Goal: Transaction & Acquisition: Book appointment/travel/reservation

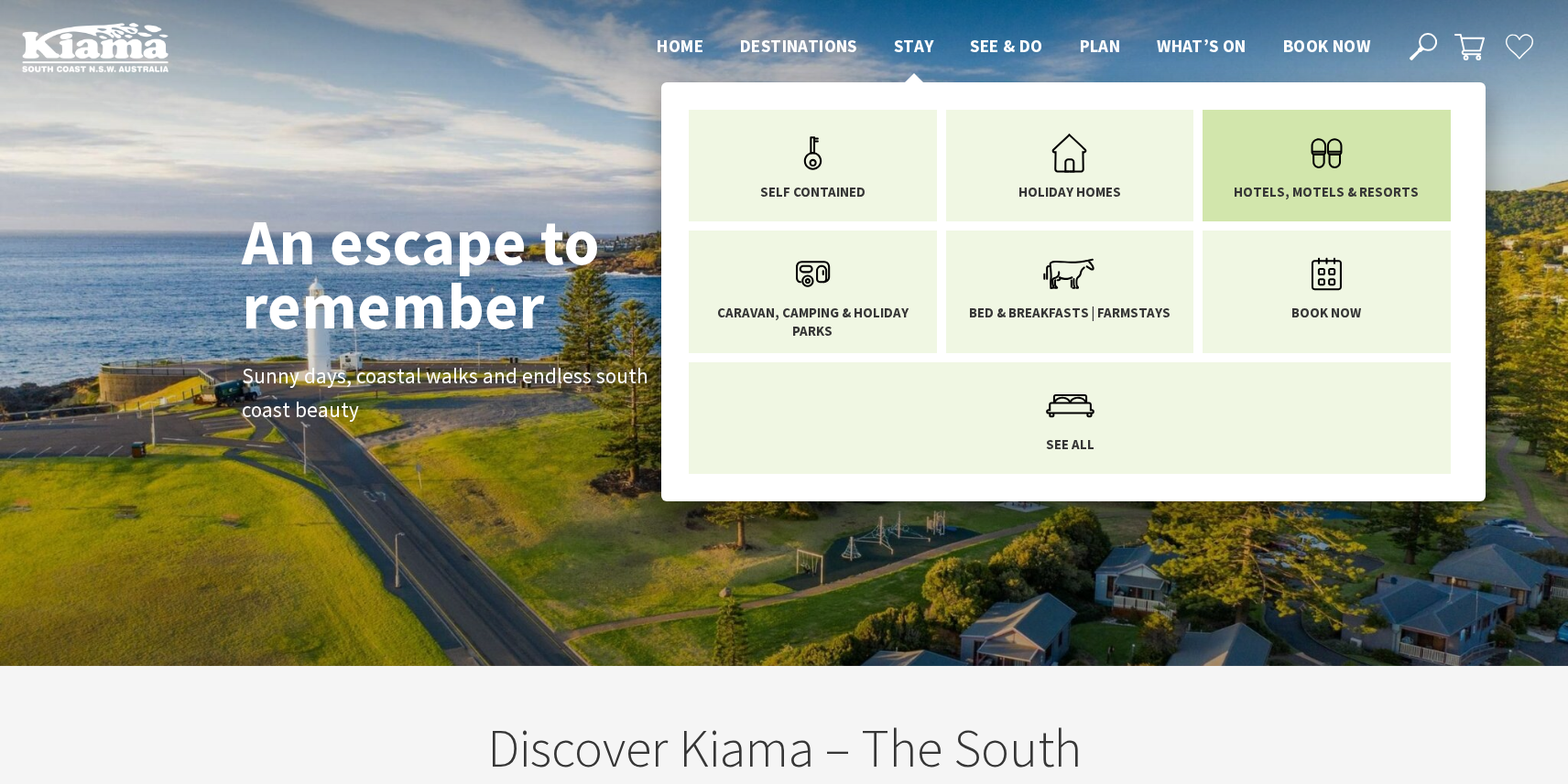
click at [1276, 166] on link "Hotels, Motels & Resorts" at bounding box center [1327, 162] width 221 height 77
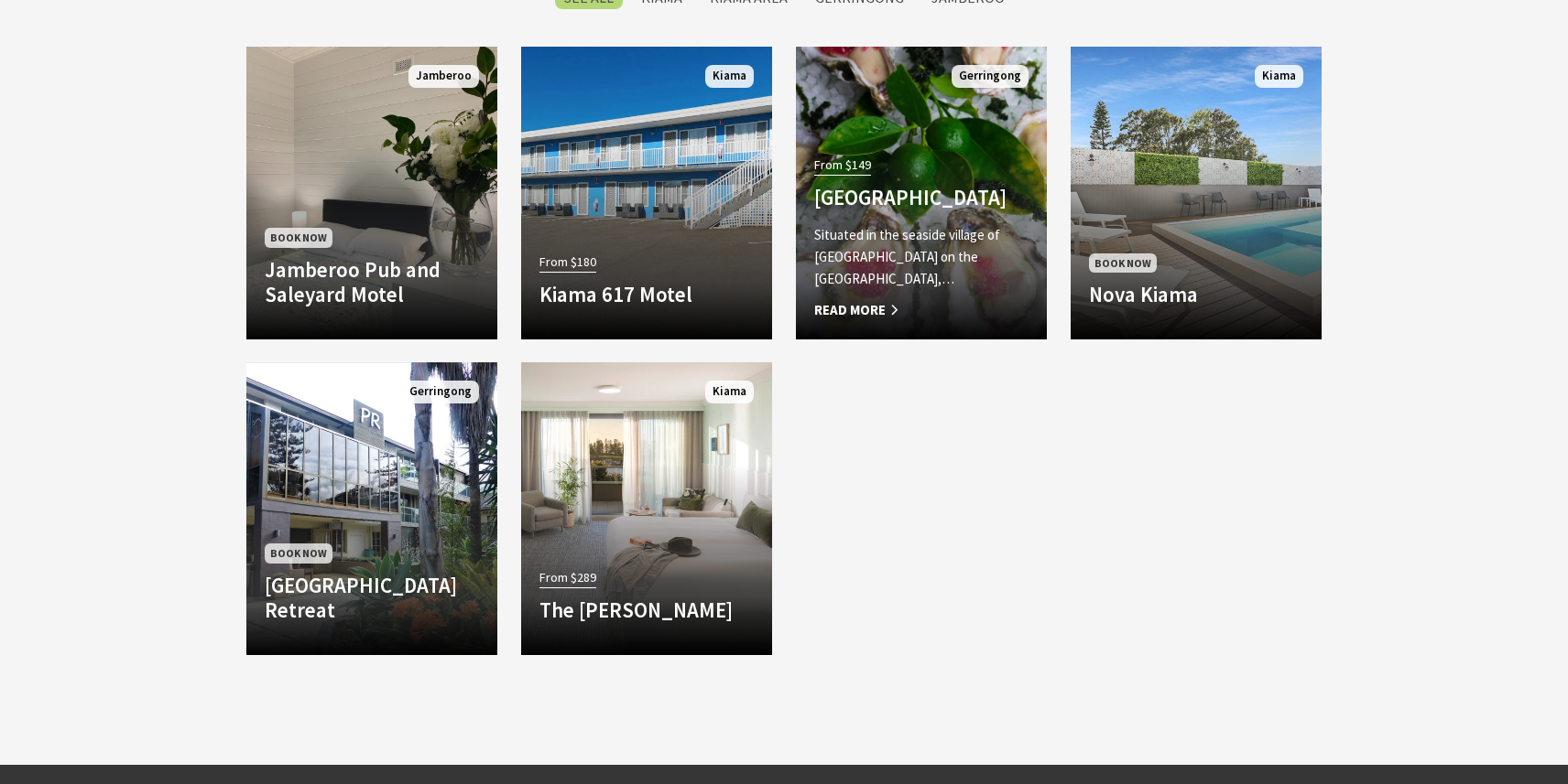
scroll to position [1512, 0]
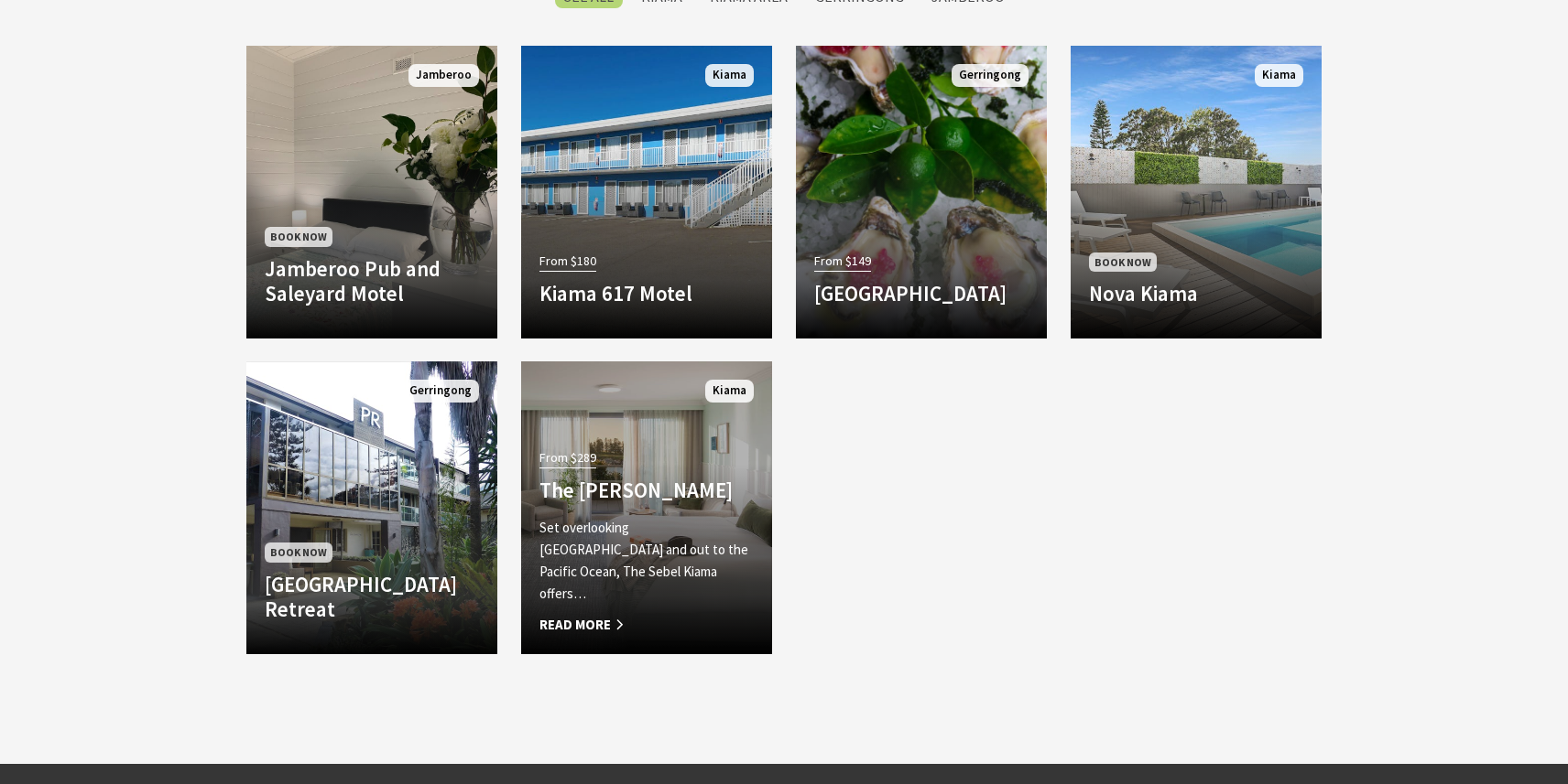
click at [639, 499] on h4 "The Sebel Kiama" at bounding box center [646, 490] width 214 height 26
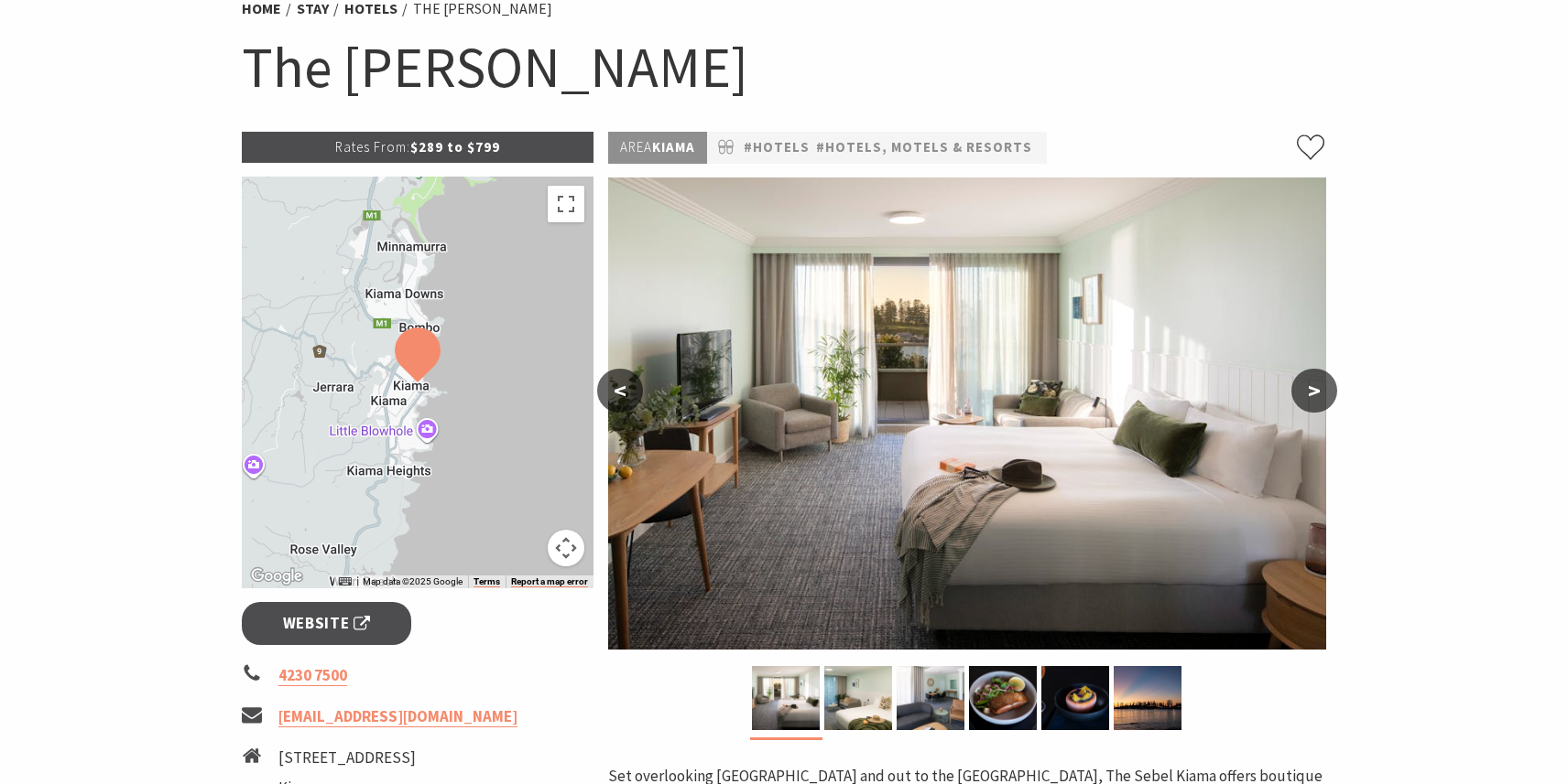
scroll to position [186, 0]
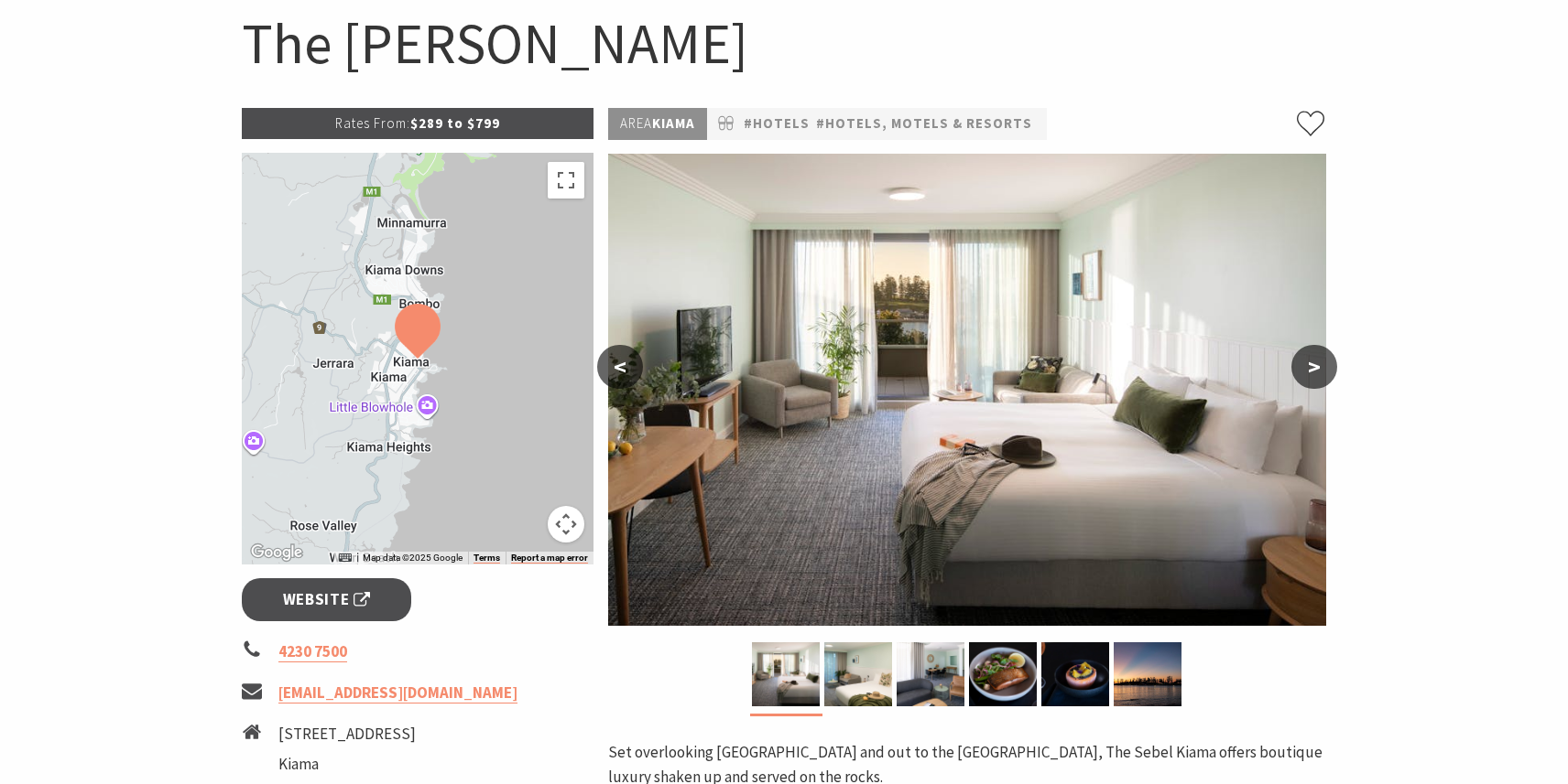
click at [1319, 372] on button ">" at bounding box center [1314, 366] width 45 height 44
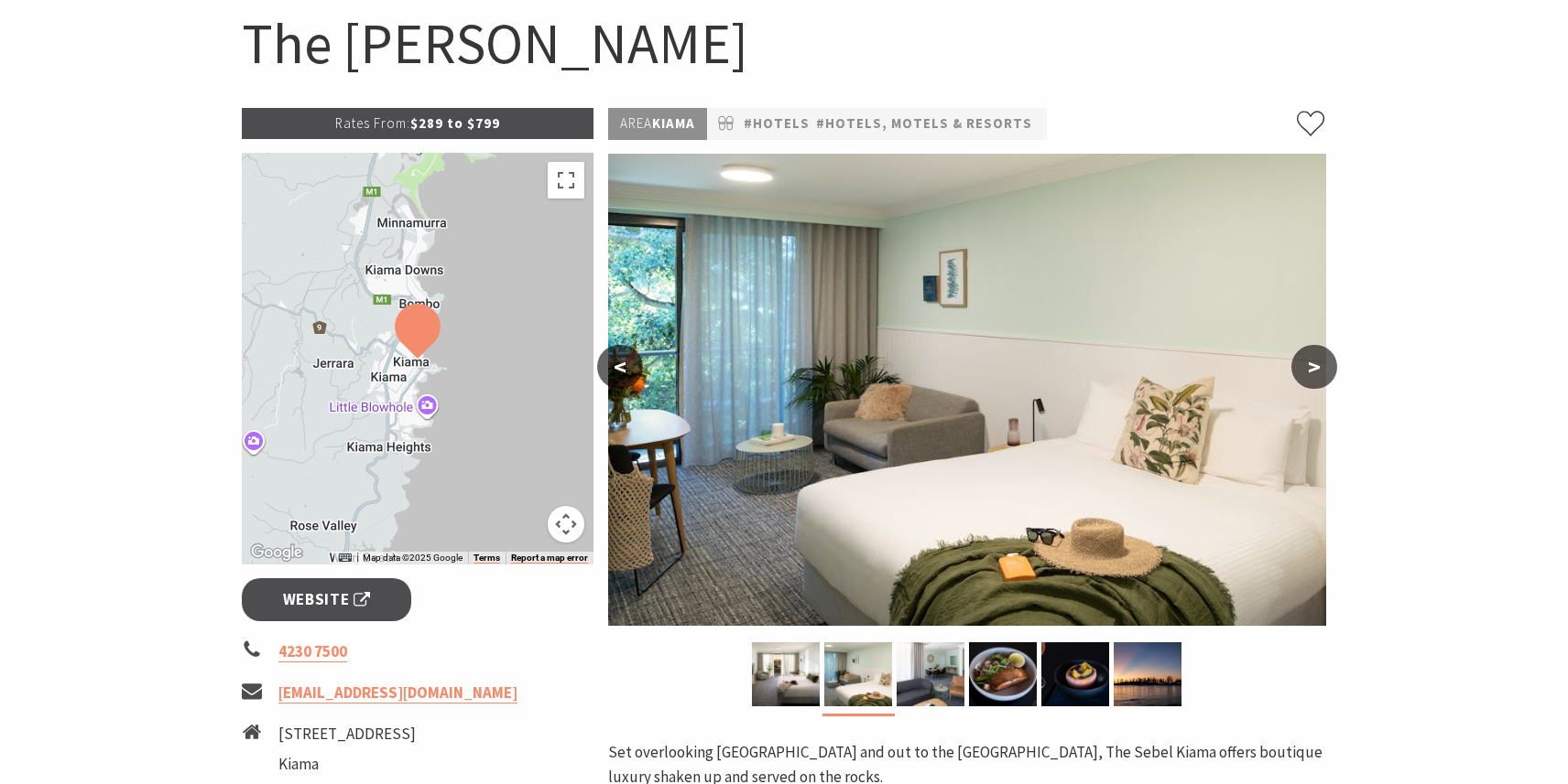
click at [1319, 372] on button ">" at bounding box center [1314, 366] width 45 height 44
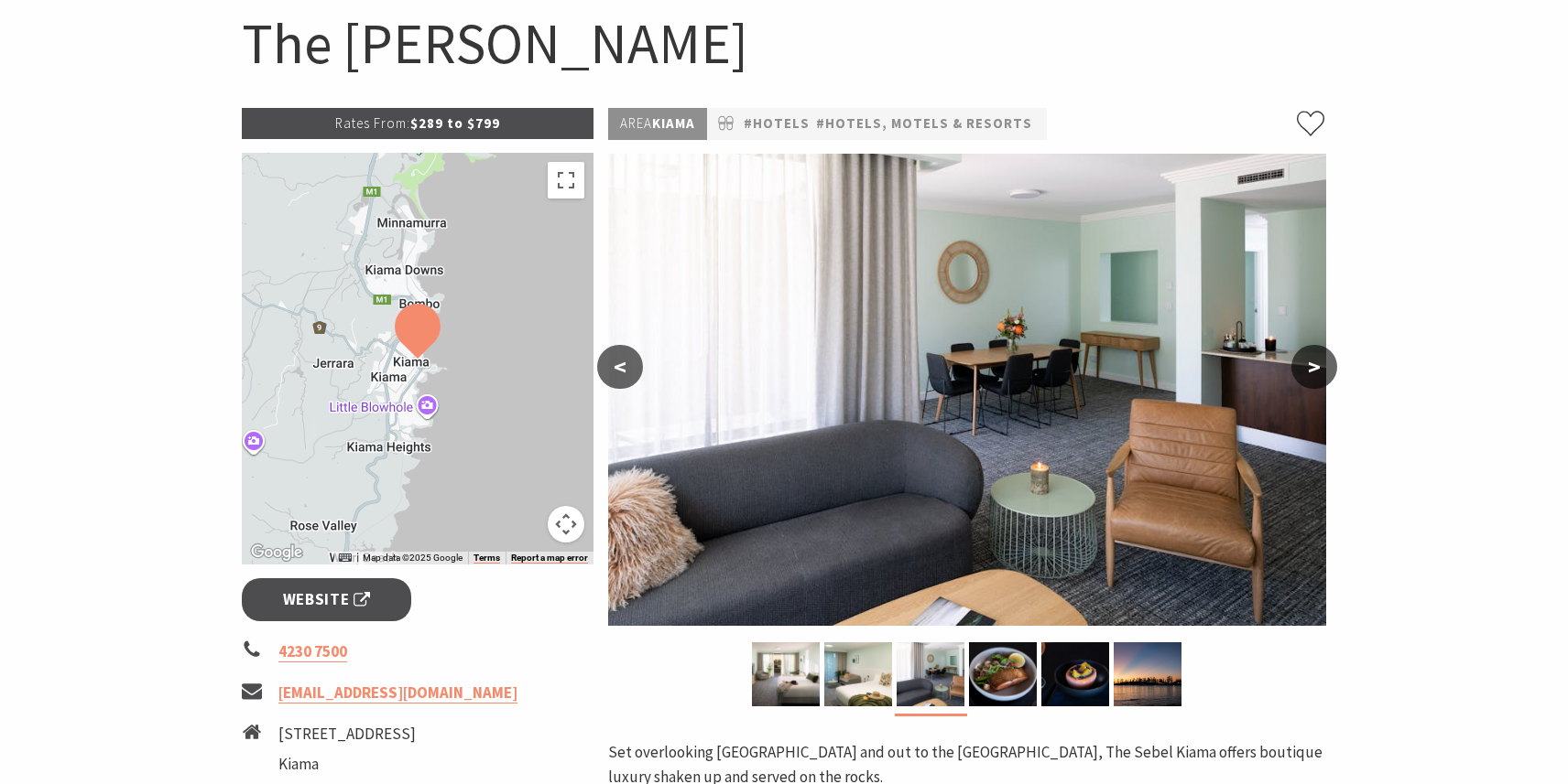
click at [1319, 372] on button ">" at bounding box center [1314, 366] width 45 height 44
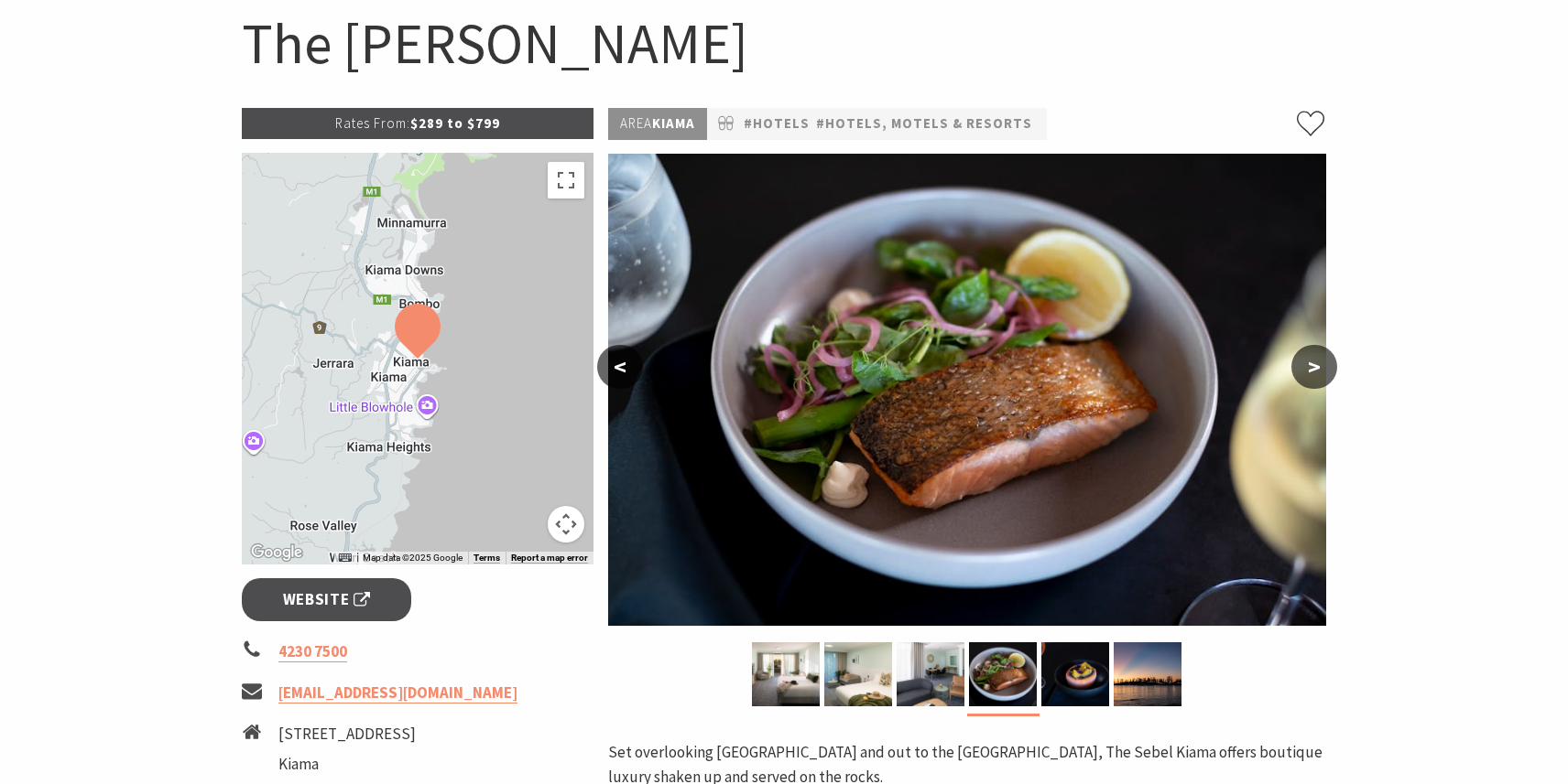
click at [1319, 372] on button ">" at bounding box center [1314, 366] width 45 height 44
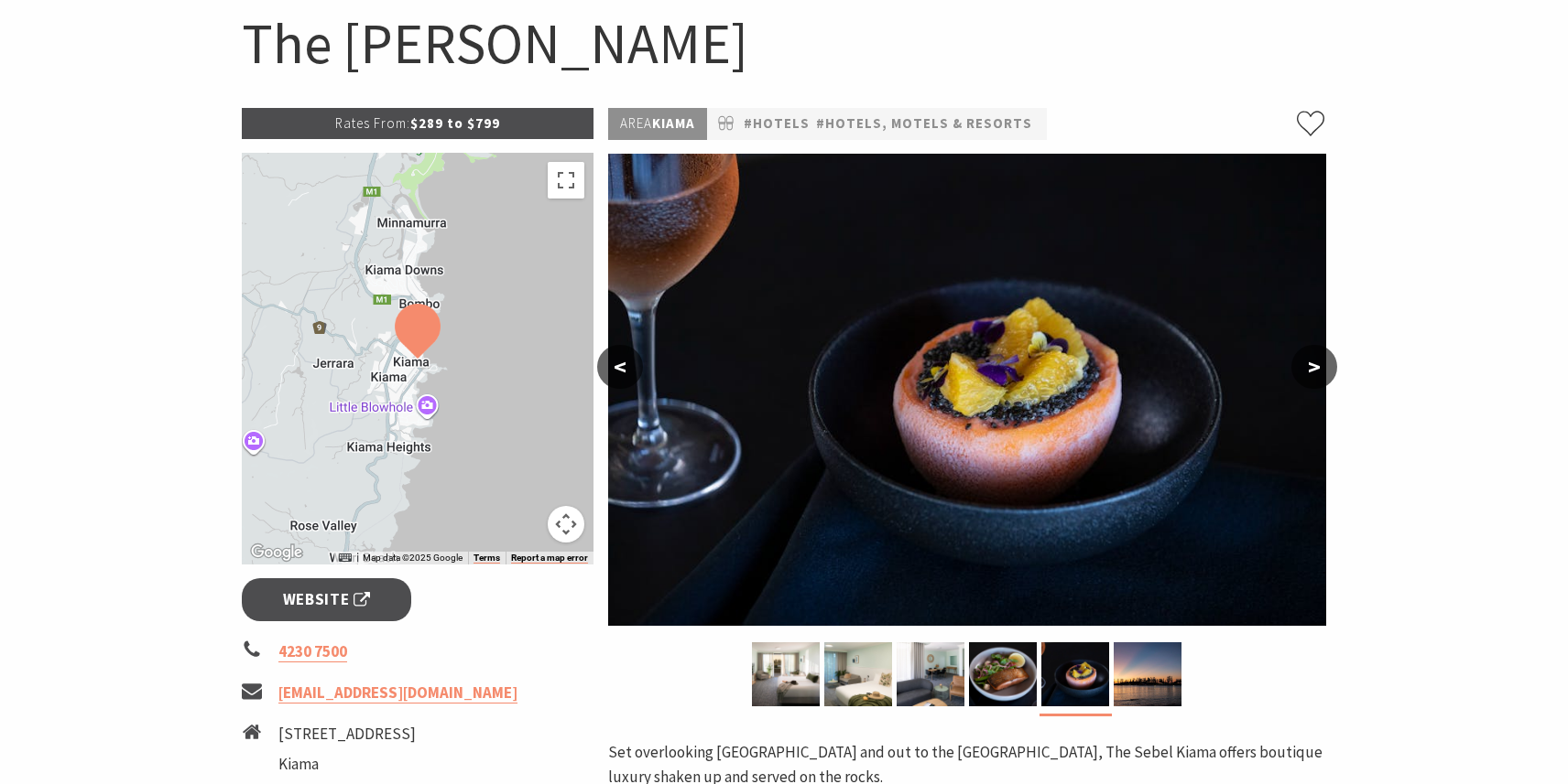
click at [1319, 371] on button ">" at bounding box center [1314, 366] width 45 height 44
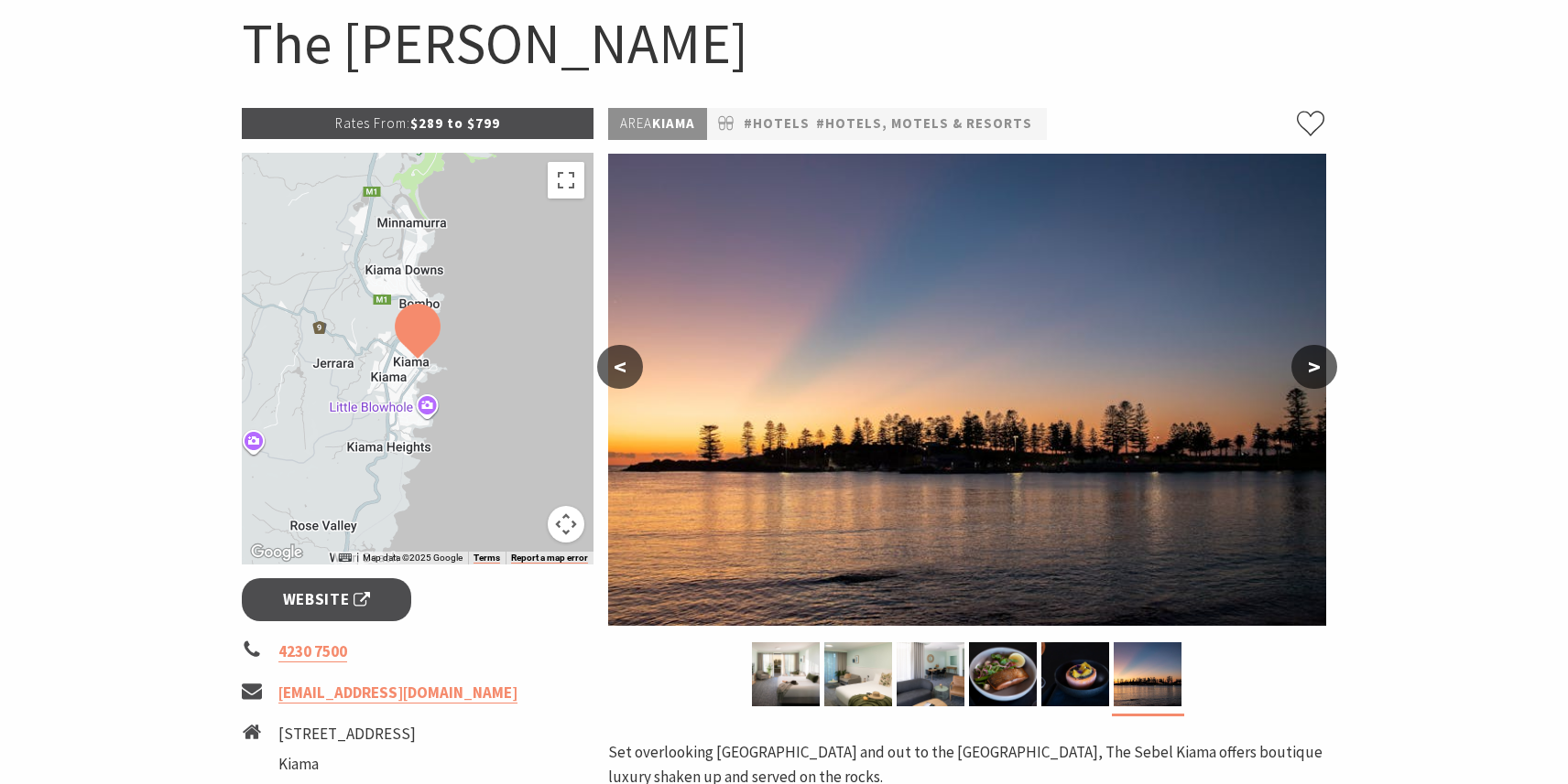
click at [1319, 371] on button ">" at bounding box center [1314, 366] width 45 height 44
click at [1318, 367] on button ">" at bounding box center [1314, 366] width 45 height 44
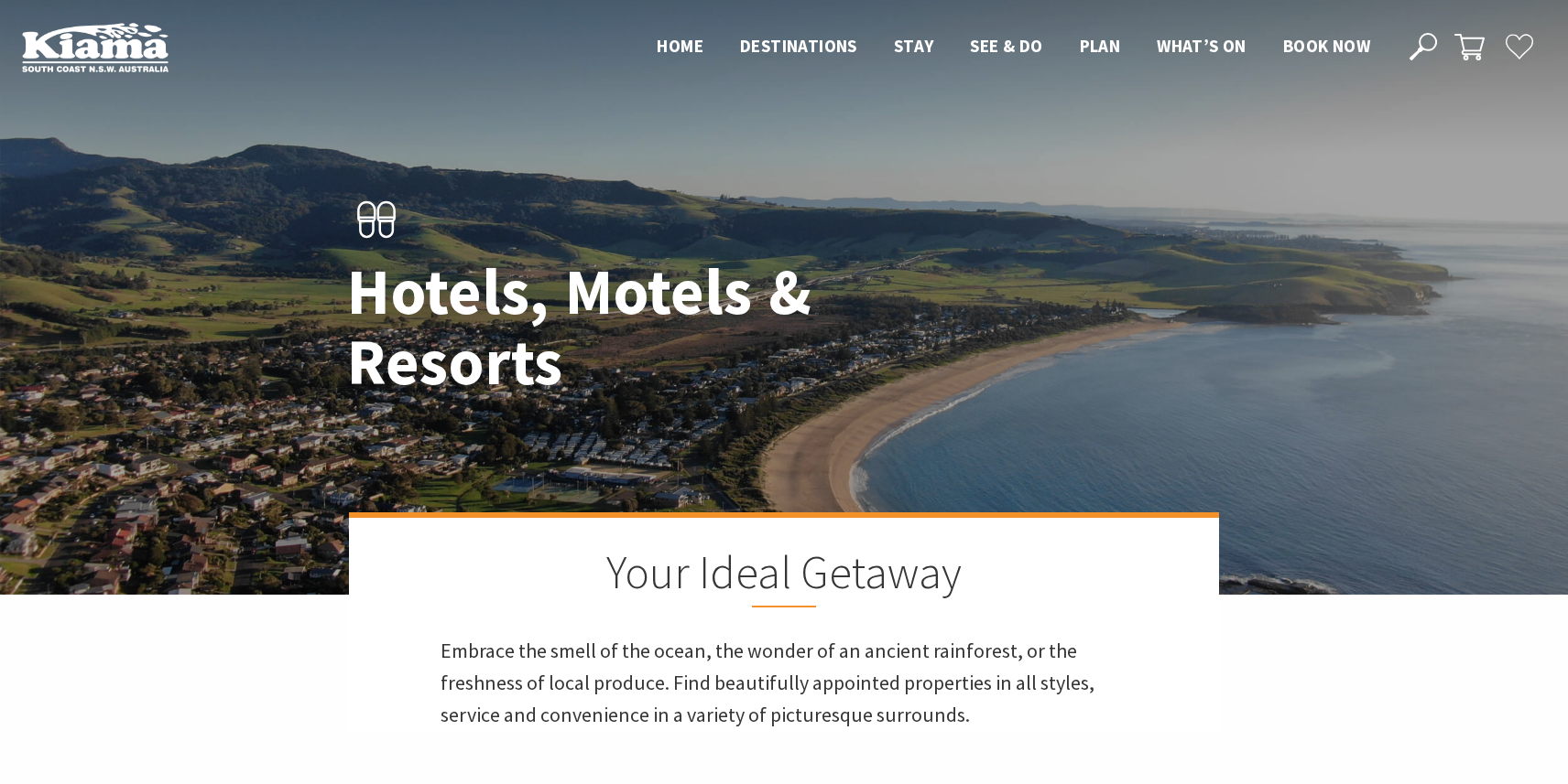
scroll to position [1510, 0]
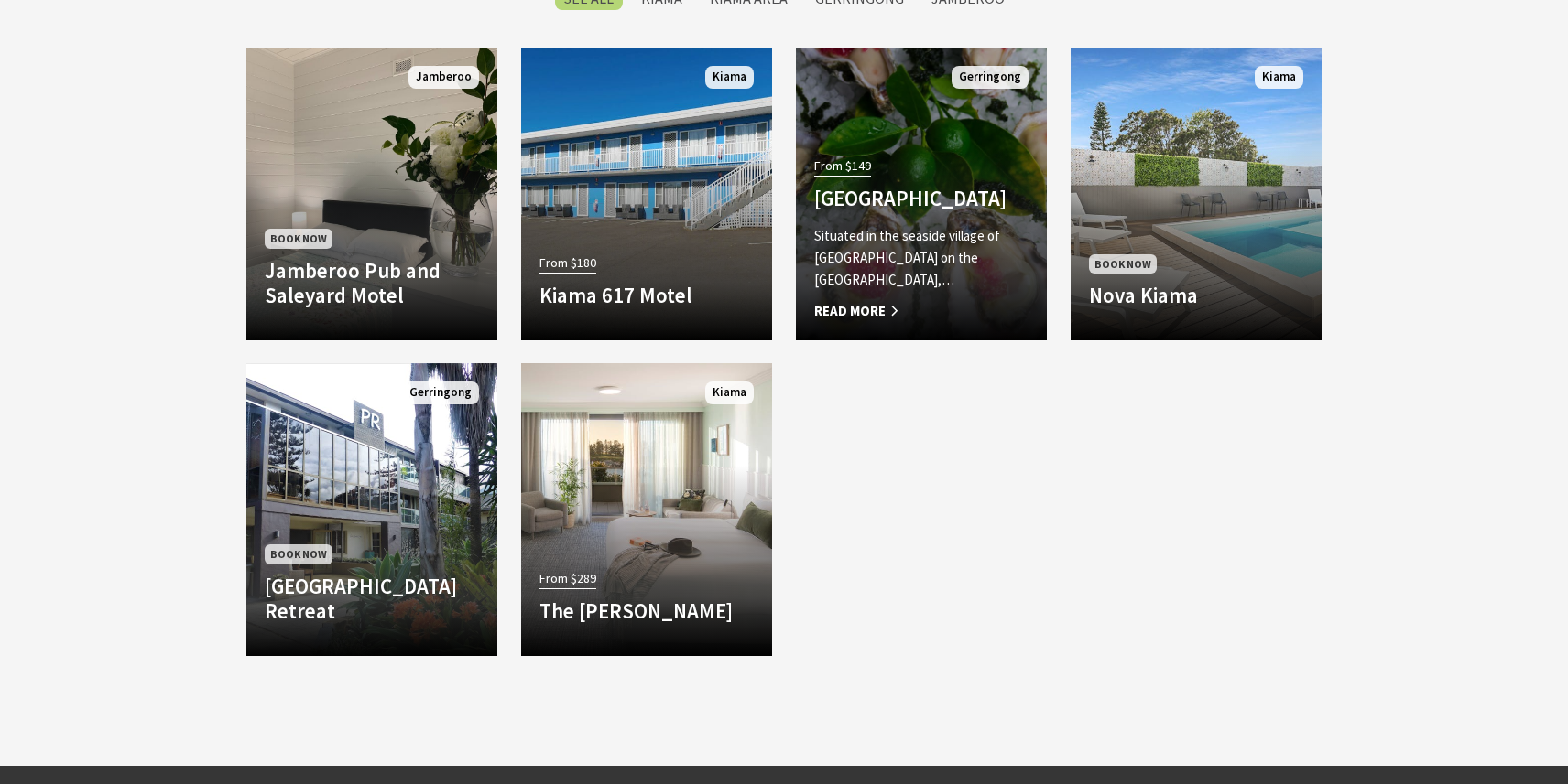
click at [935, 186] on h4 "[GEOGRAPHIC_DATA]" at bounding box center [920, 199] width 214 height 26
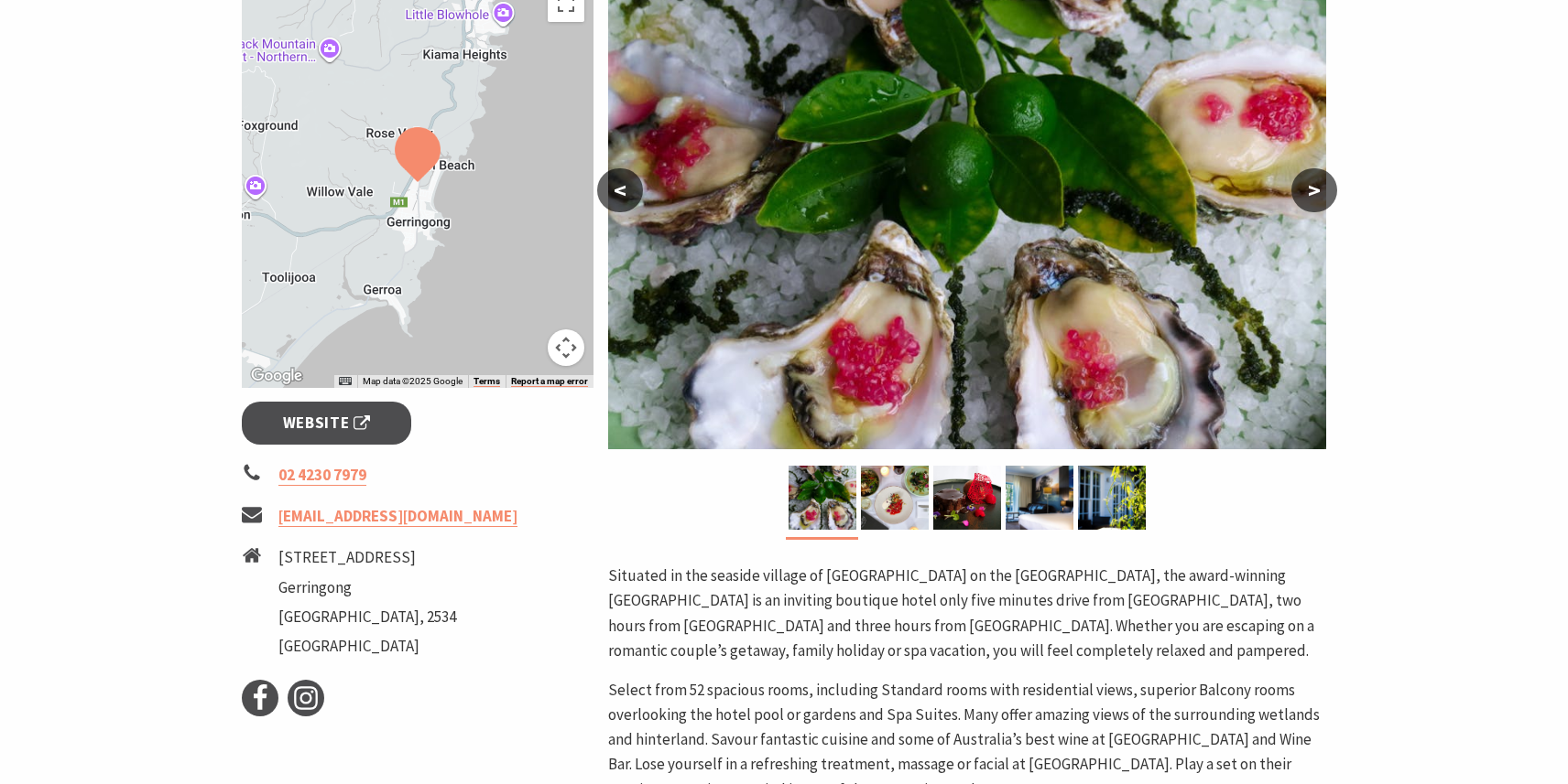
scroll to position [355, 0]
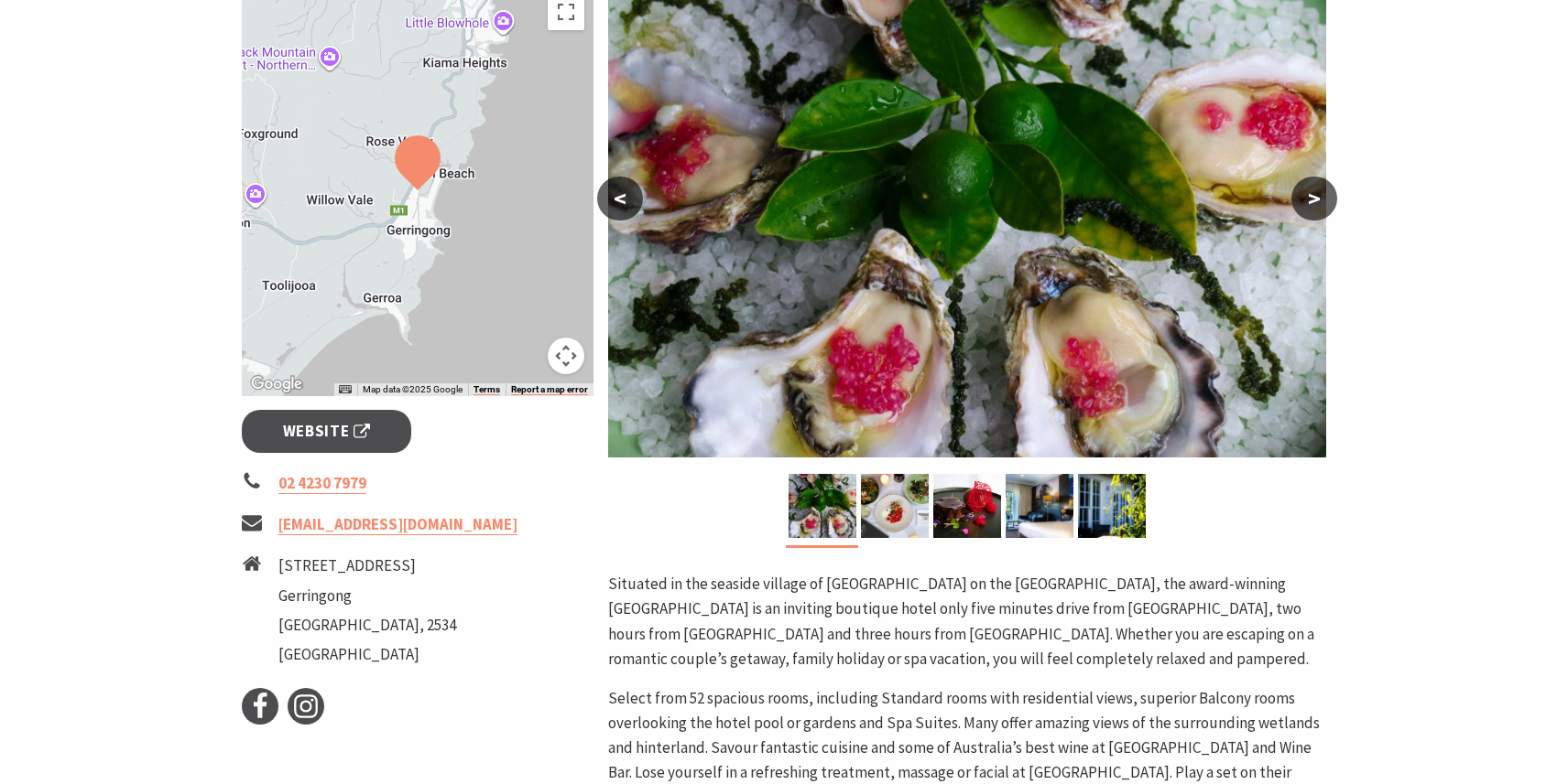
click at [1304, 208] on button ">" at bounding box center [1314, 198] width 45 height 44
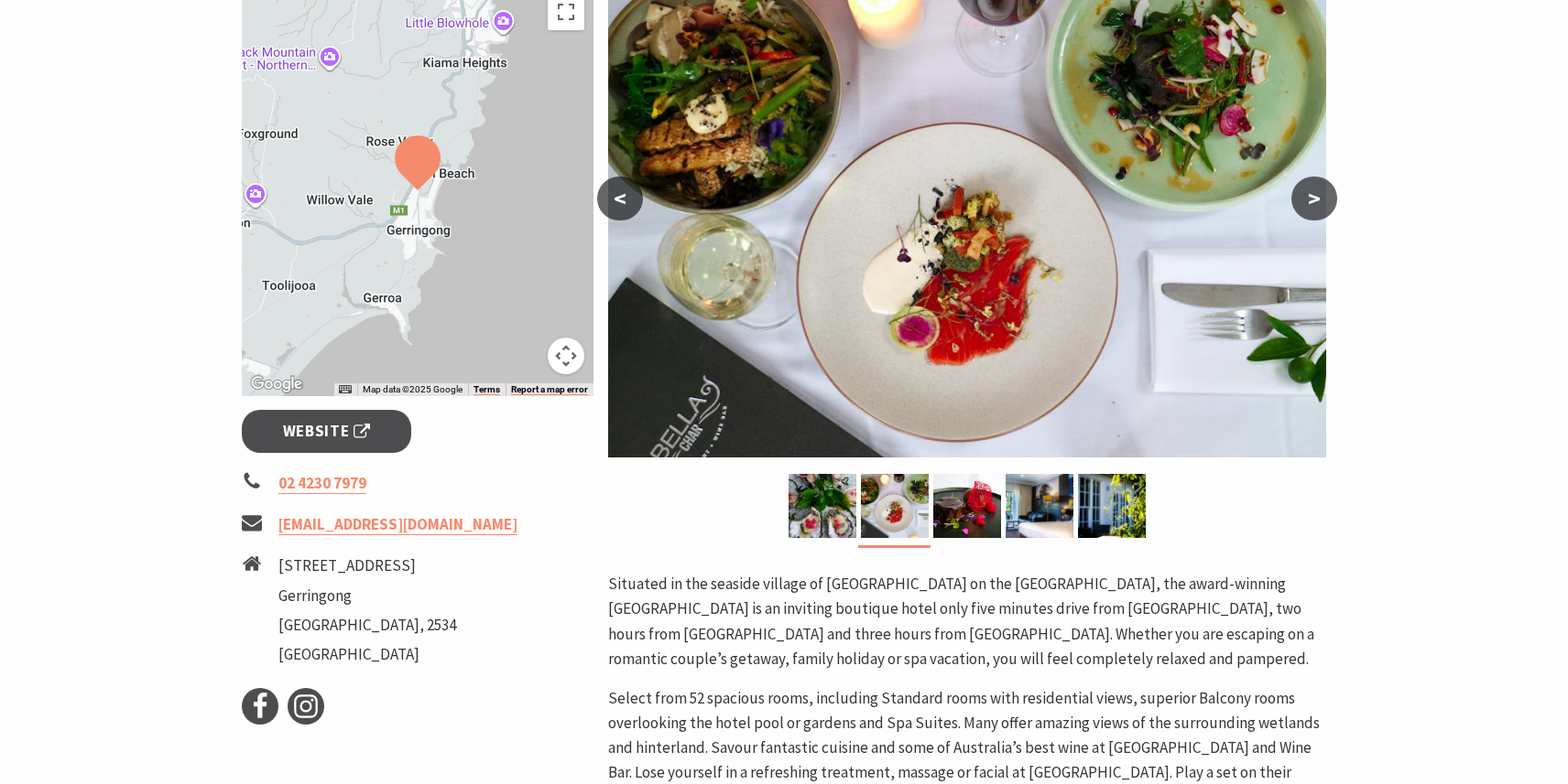
click at [1304, 208] on button ">" at bounding box center [1314, 198] width 45 height 44
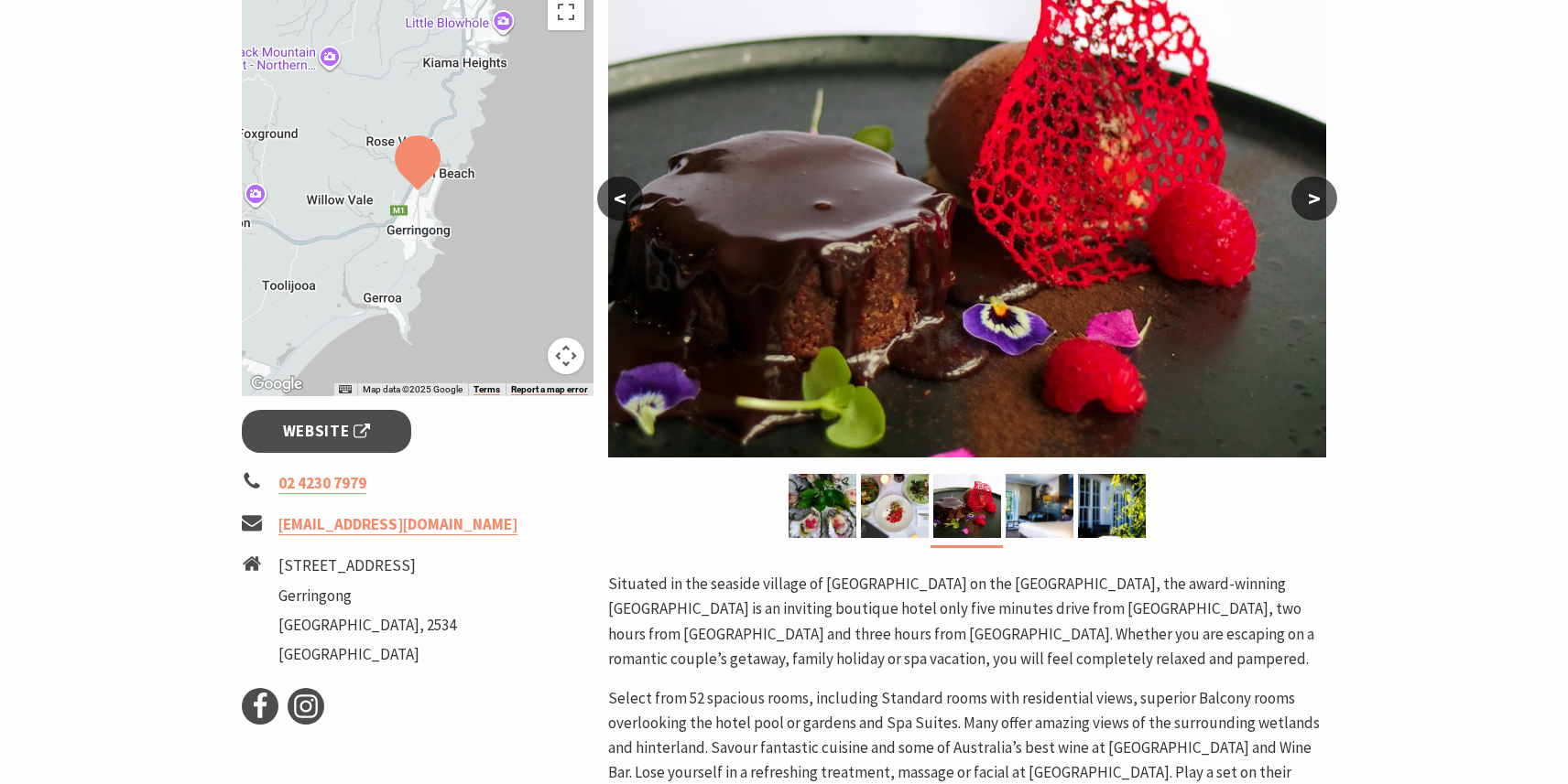
click at [1304, 208] on button ">" at bounding box center [1314, 198] width 45 height 44
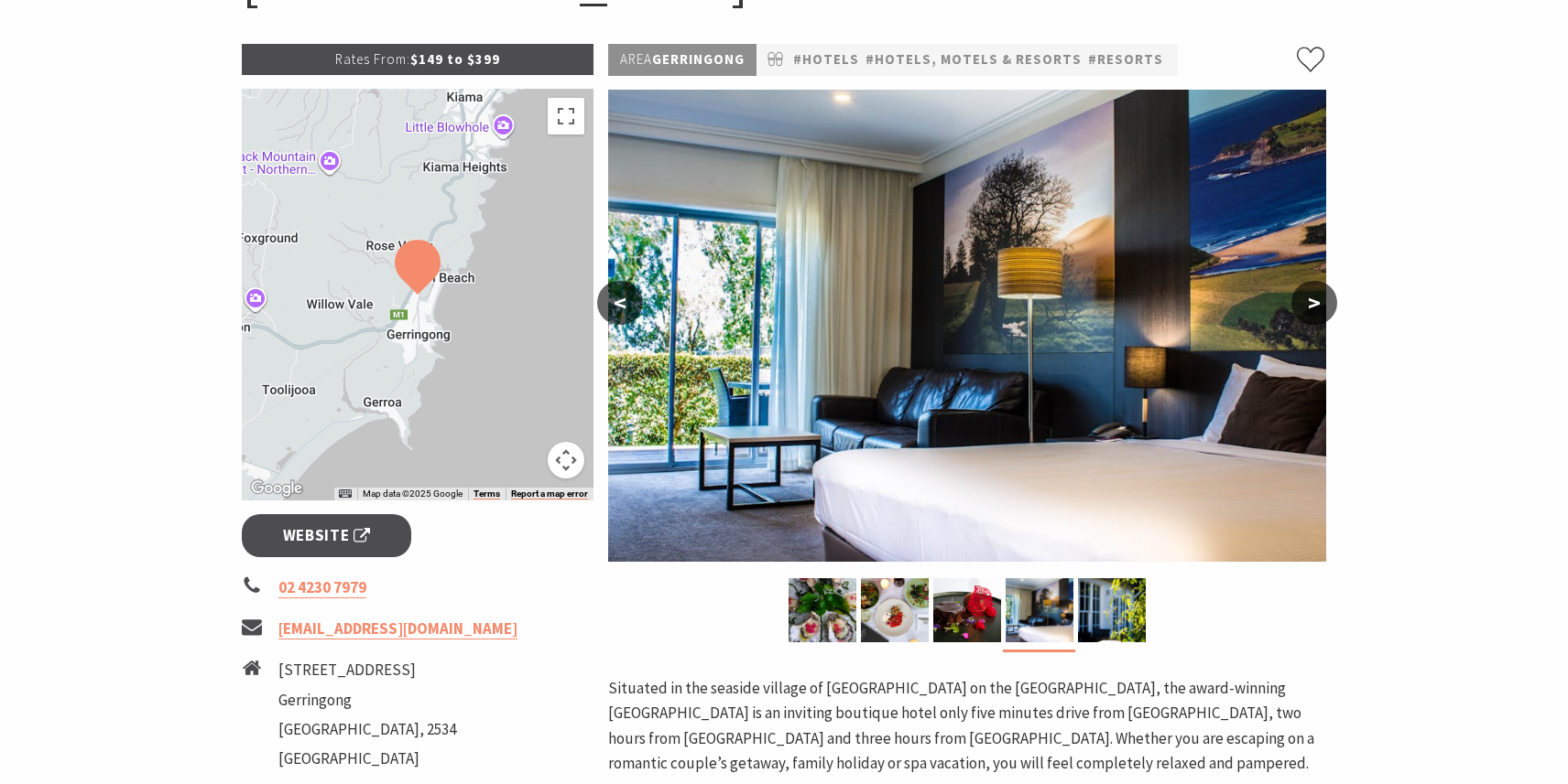
scroll to position [247, 0]
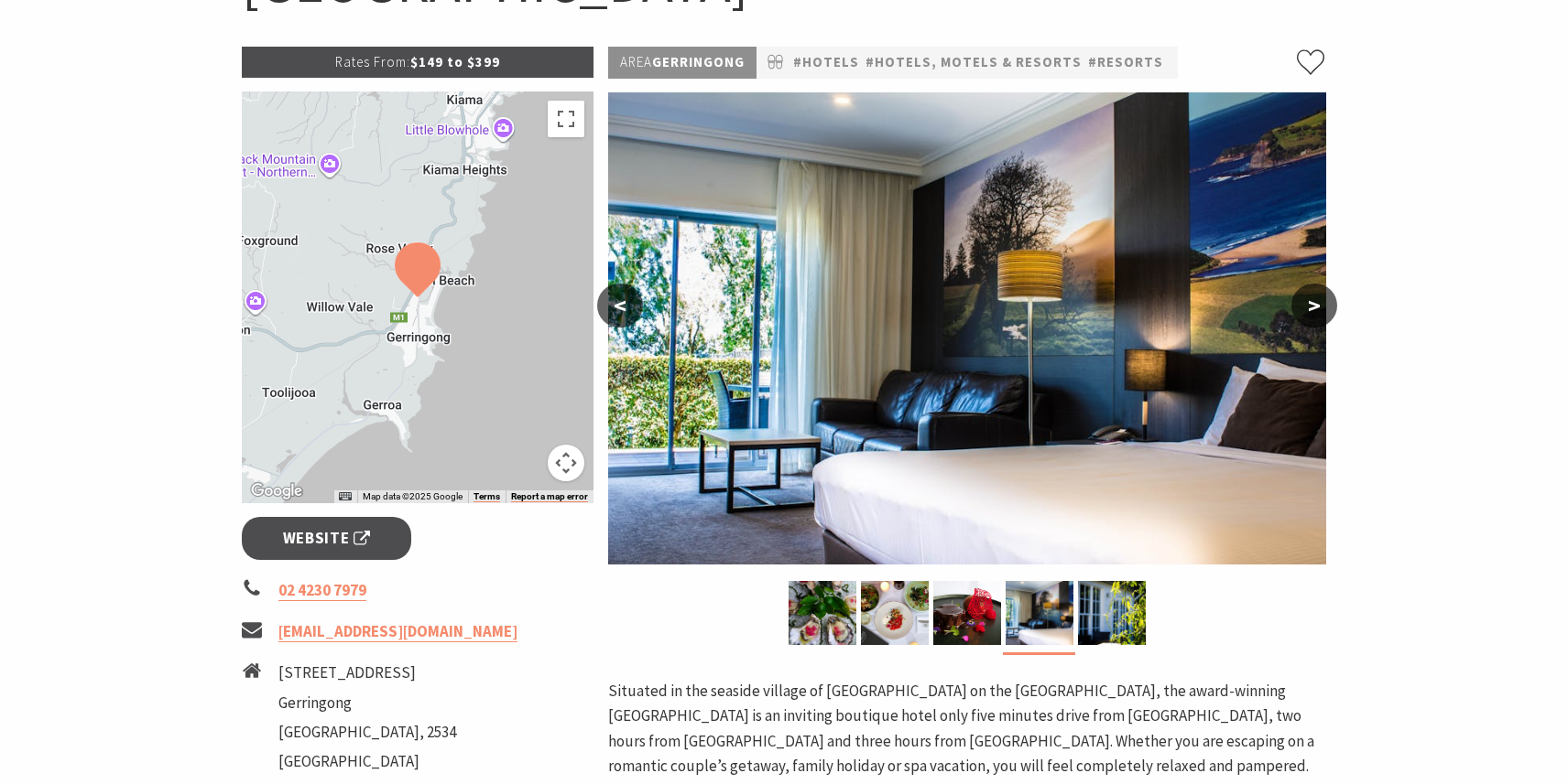
click at [1318, 305] on button ">" at bounding box center [1314, 305] width 45 height 44
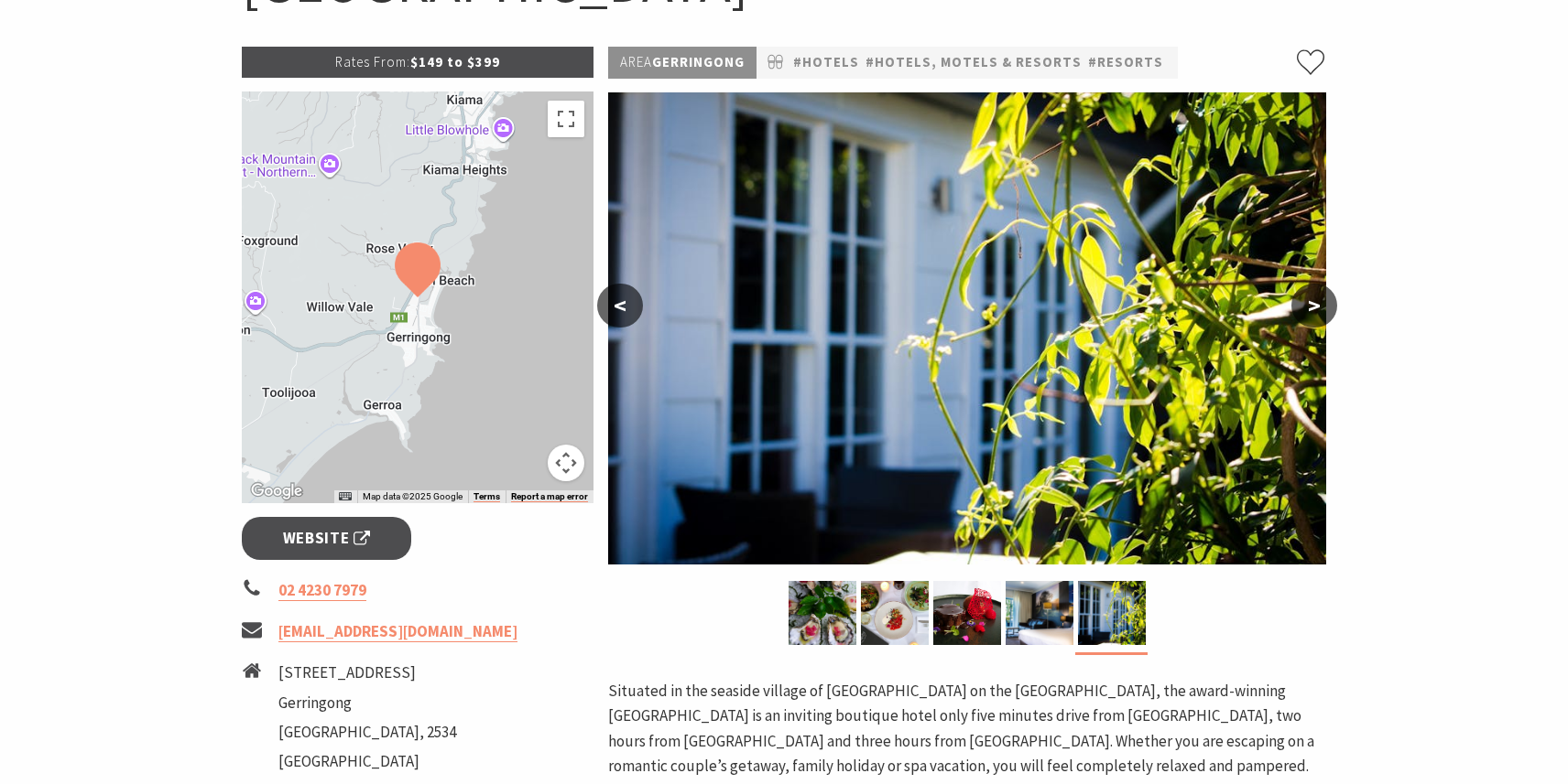
click at [1318, 305] on button ">" at bounding box center [1314, 305] width 45 height 44
click at [1312, 305] on button ">" at bounding box center [1314, 305] width 45 height 44
click at [1311, 299] on button ">" at bounding box center [1314, 305] width 45 height 44
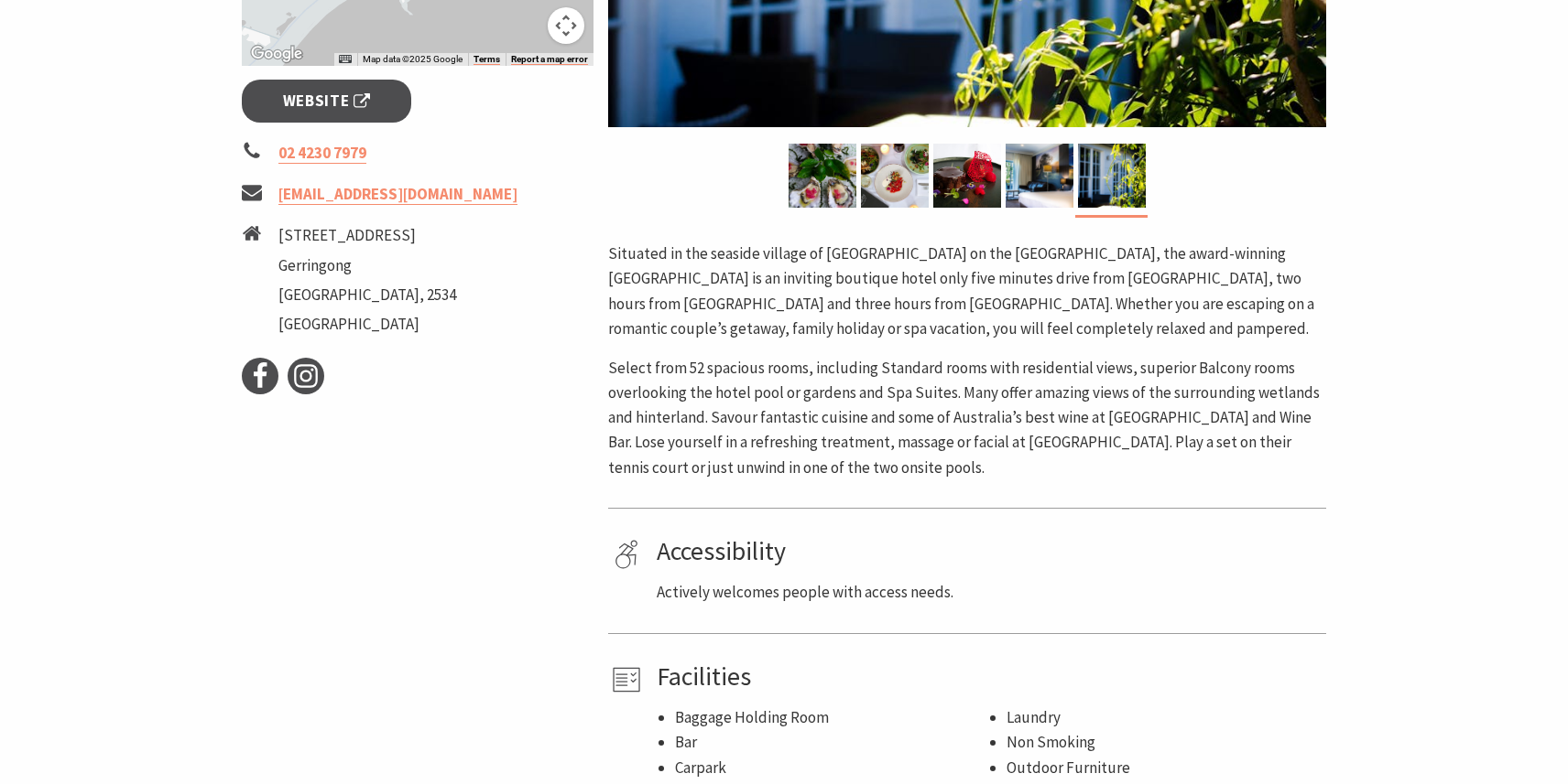
scroll to position [686, 0]
click at [316, 88] on span "Website" at bounding box center [326, 99] width 88 height 25
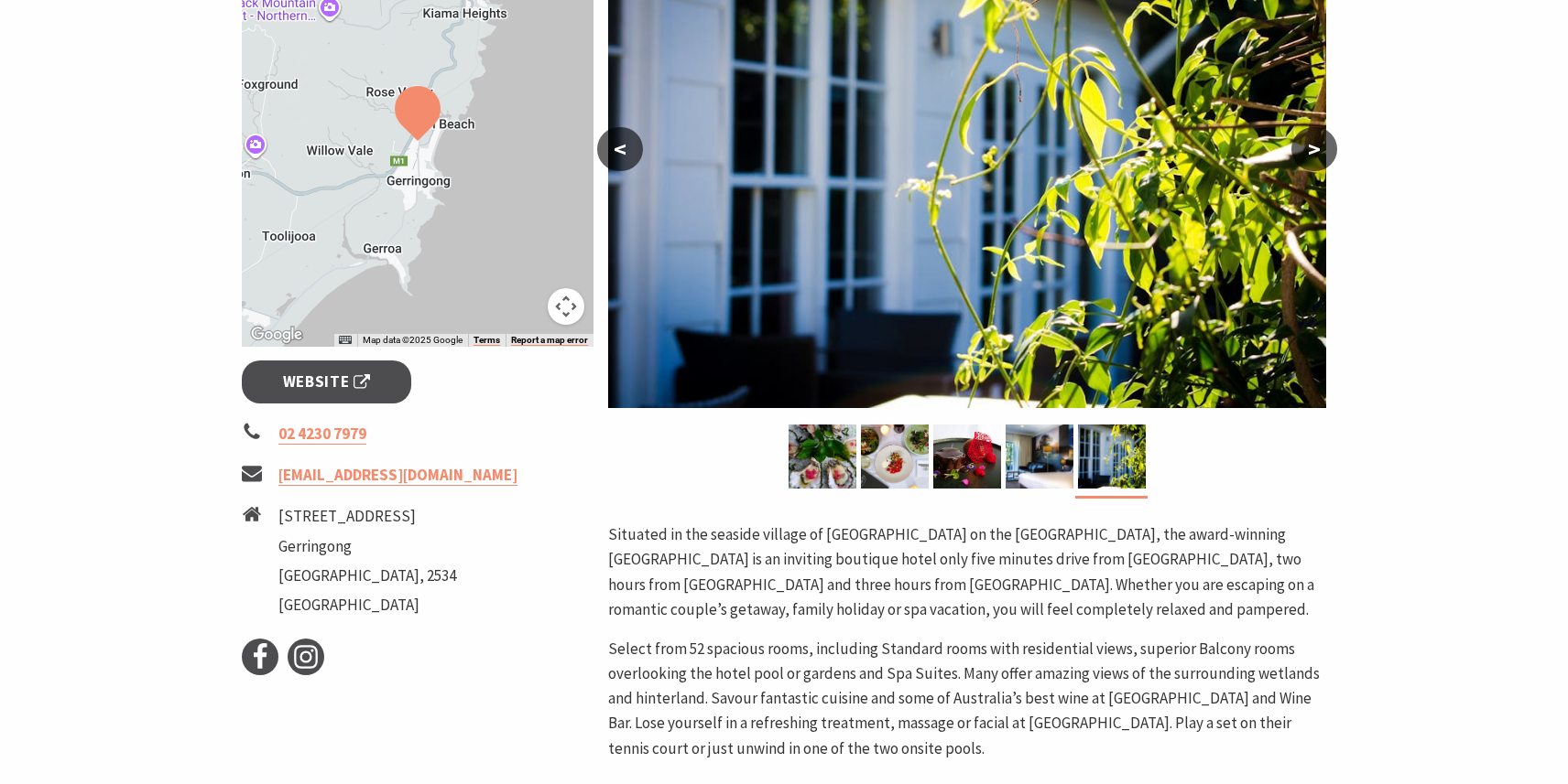
scroll to position [433, 0]
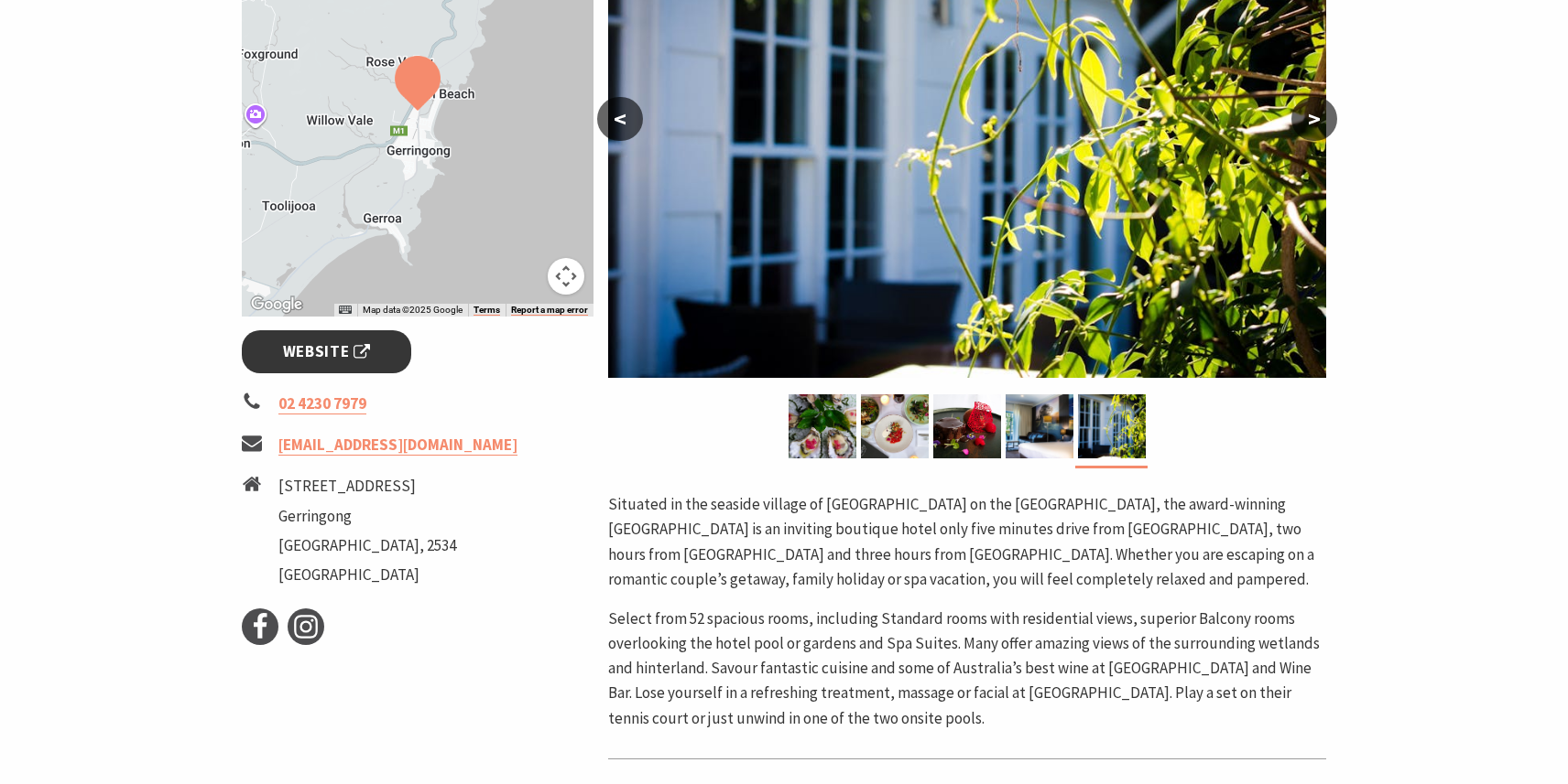
click at [351, 355] on span "Website" at bounding box center [326, 352] width 88 height 25
